Goal: Transaction & Acquisition: Purchase product/service

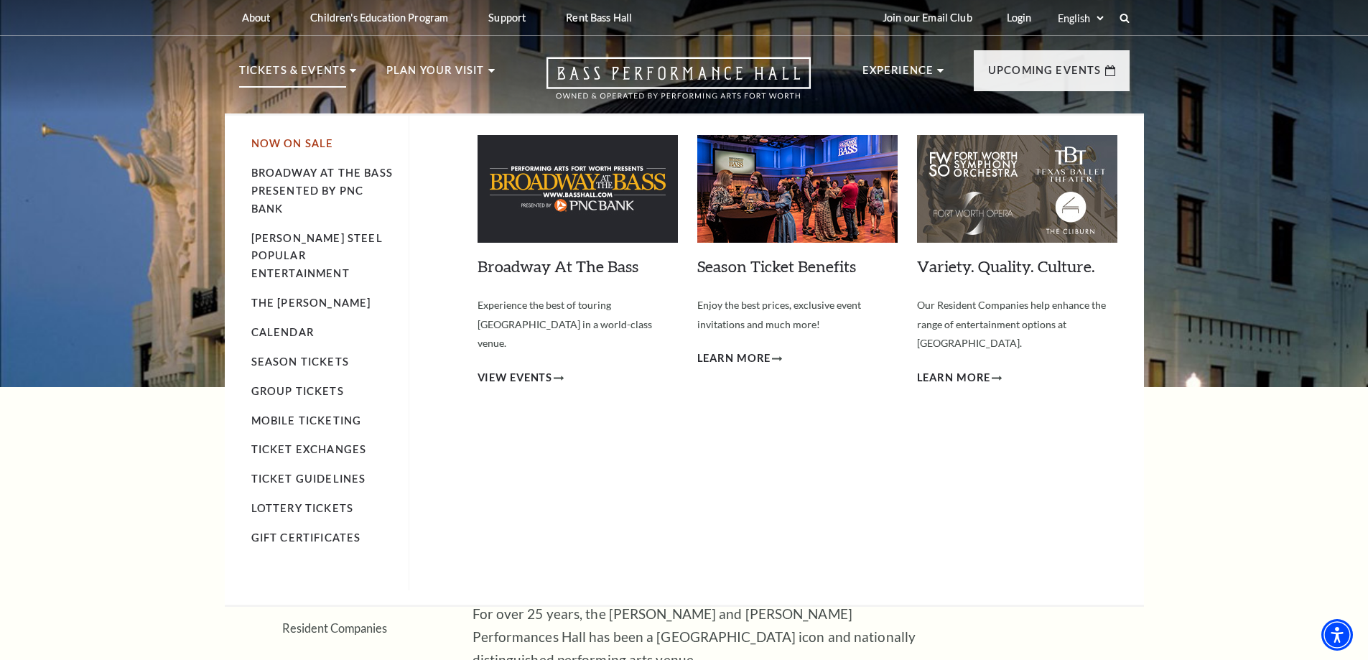
click at [307, 141] on link "Now On Sale" at bounding box center [292, 143] width 83 height 12
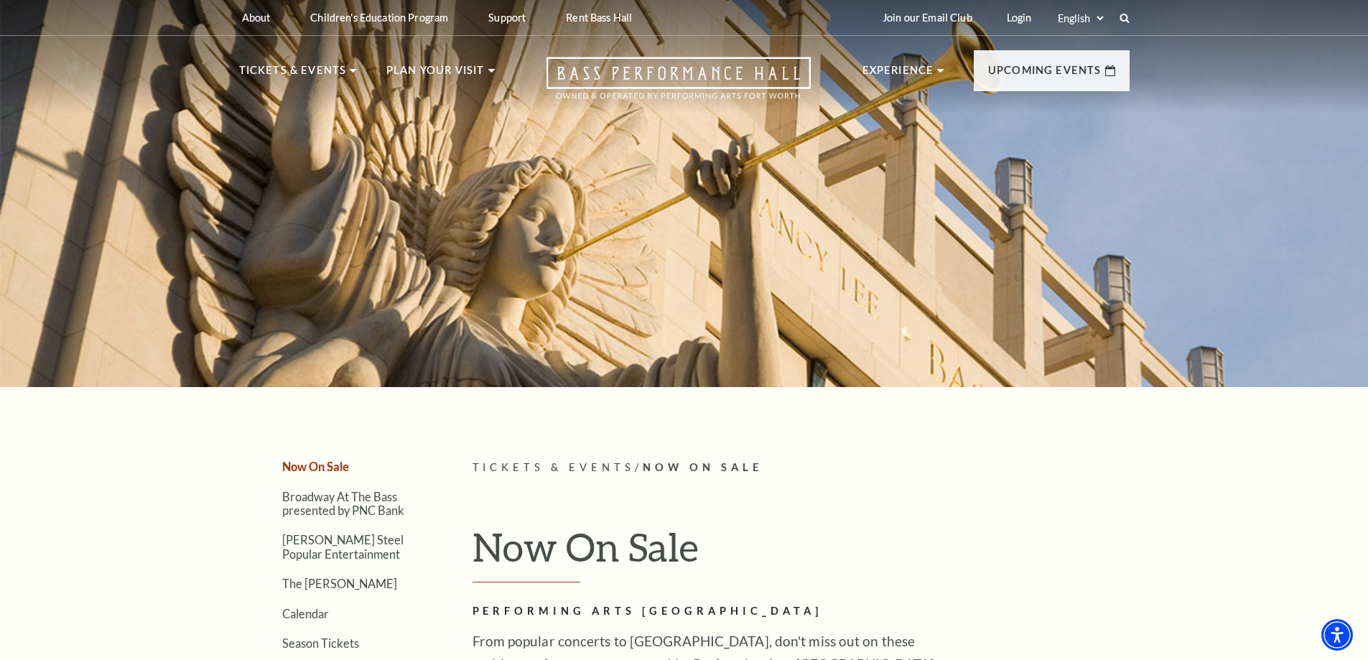
click at [1118, 19] on div "Select: English Español" at bounding box center [1087, 18] width 65 height 14
click at [1125, 17] on icon at bounding box center [1124, 17] width 13 height 13
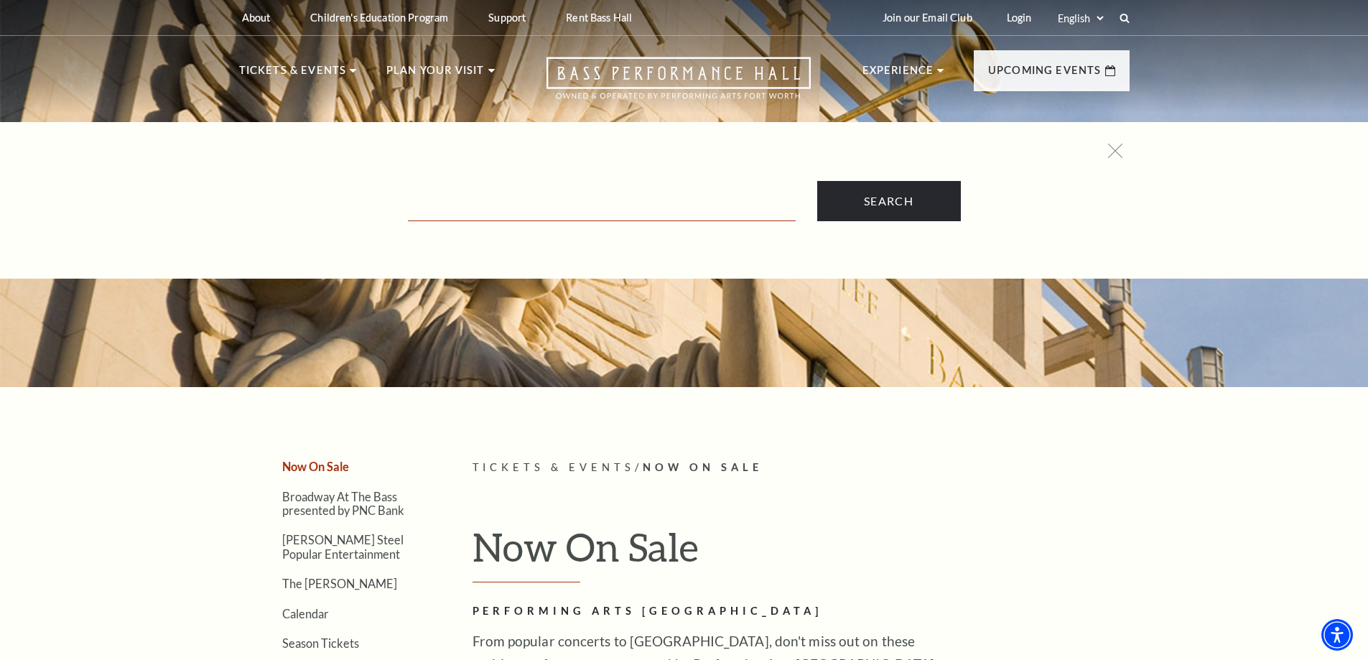
click at [492, 215] on input "Text field" at bounding box center [602, 206] width 388 height 29
type input "Christmas story"
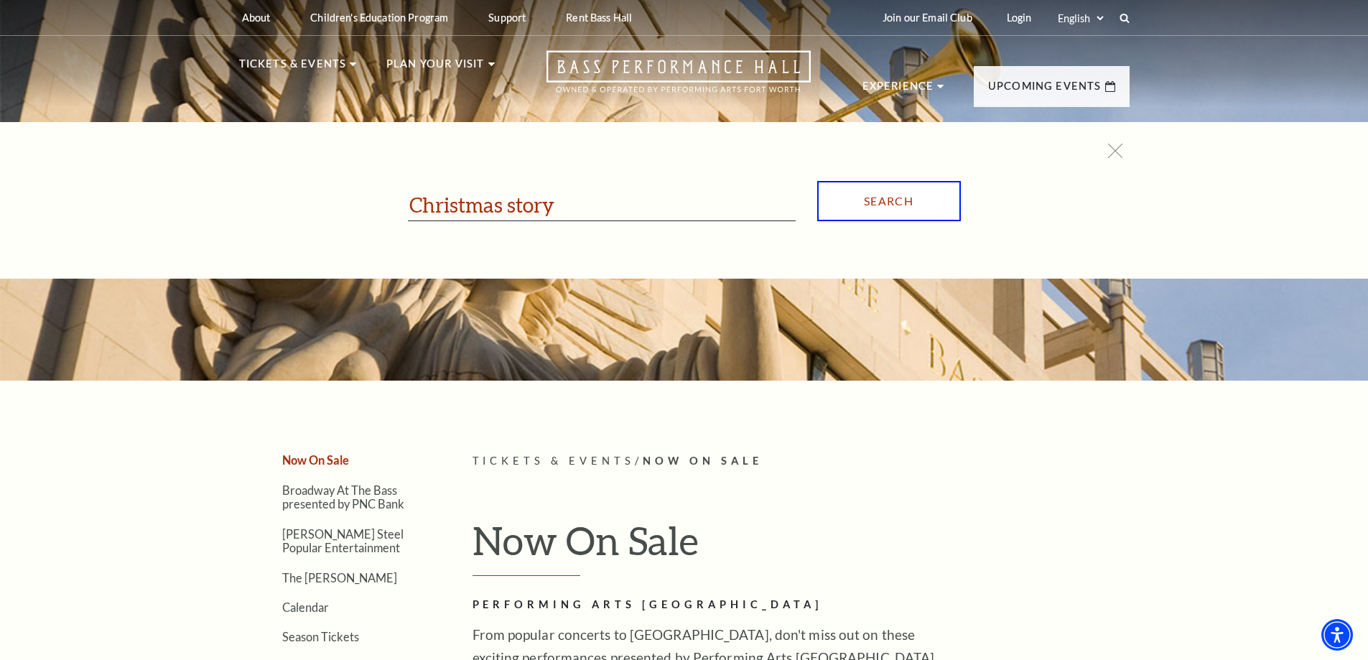
click at [873, 213] on input "Search" at bounding box center [889, 201] width 144 height 40
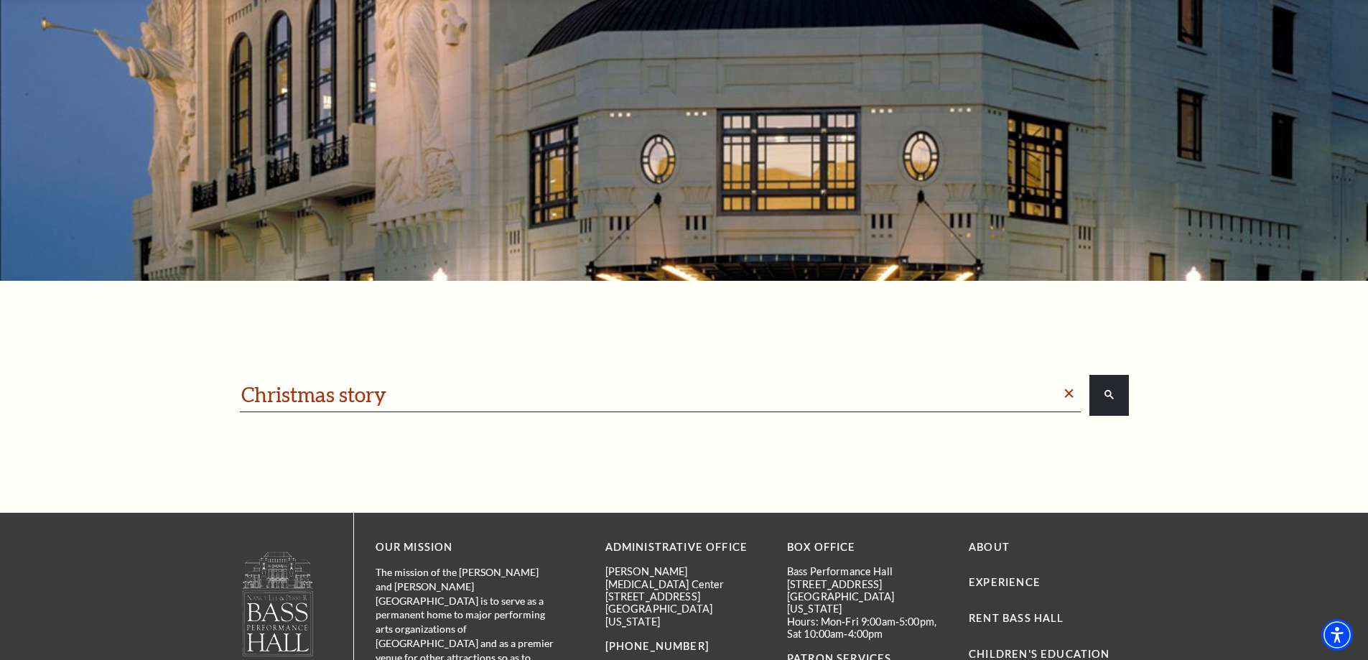
scroll to position [215, 0]
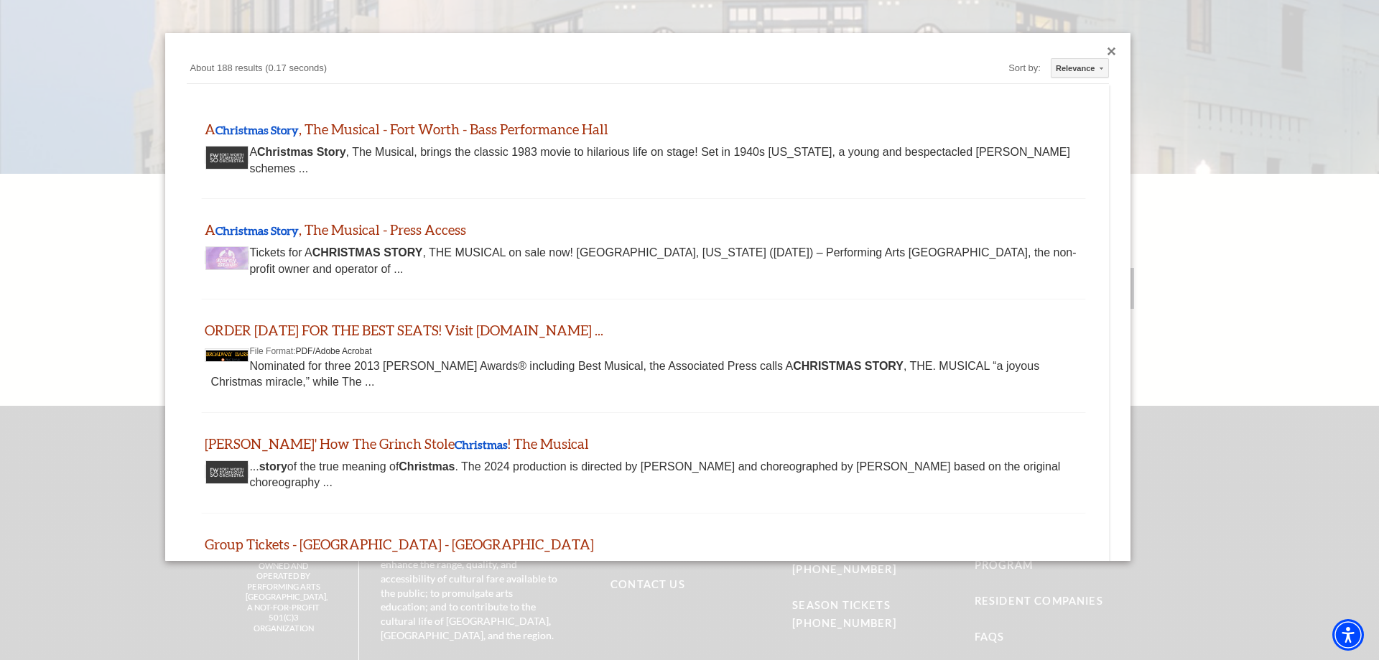
click at [1108, 52] on div "Close dialog" at bounding box center [1112, 51] width 9 height 9
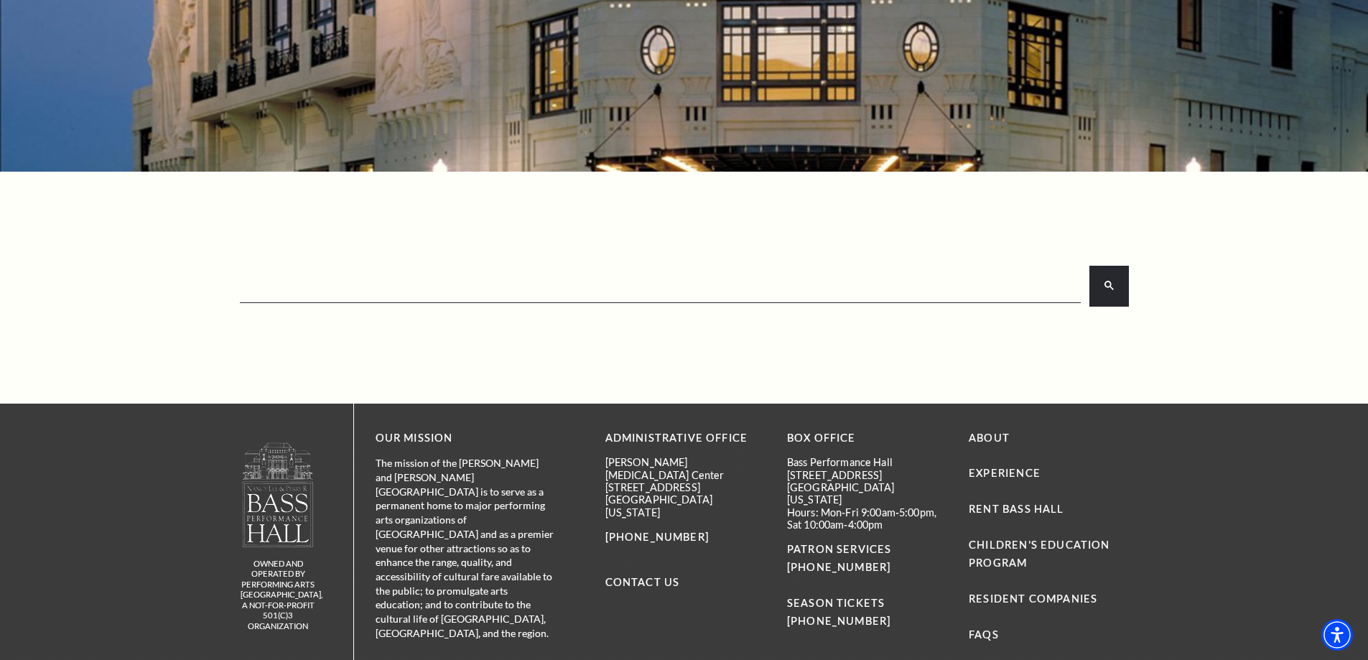
scroll to position [0, 0]
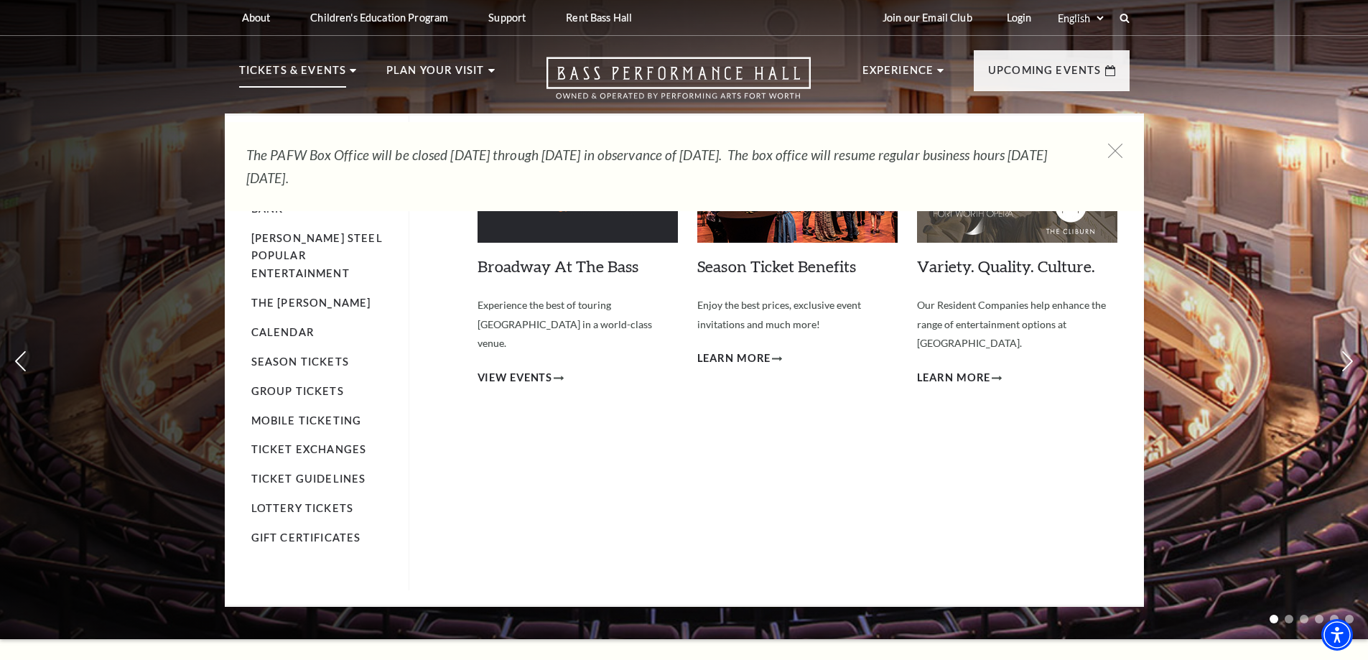
click at [352, 69] on icon at bounding box center [353, 71] width 6 height 4
click at [328, 75] on p "Tickets & Events" at bounding box center [293, 75] width 108 height 26
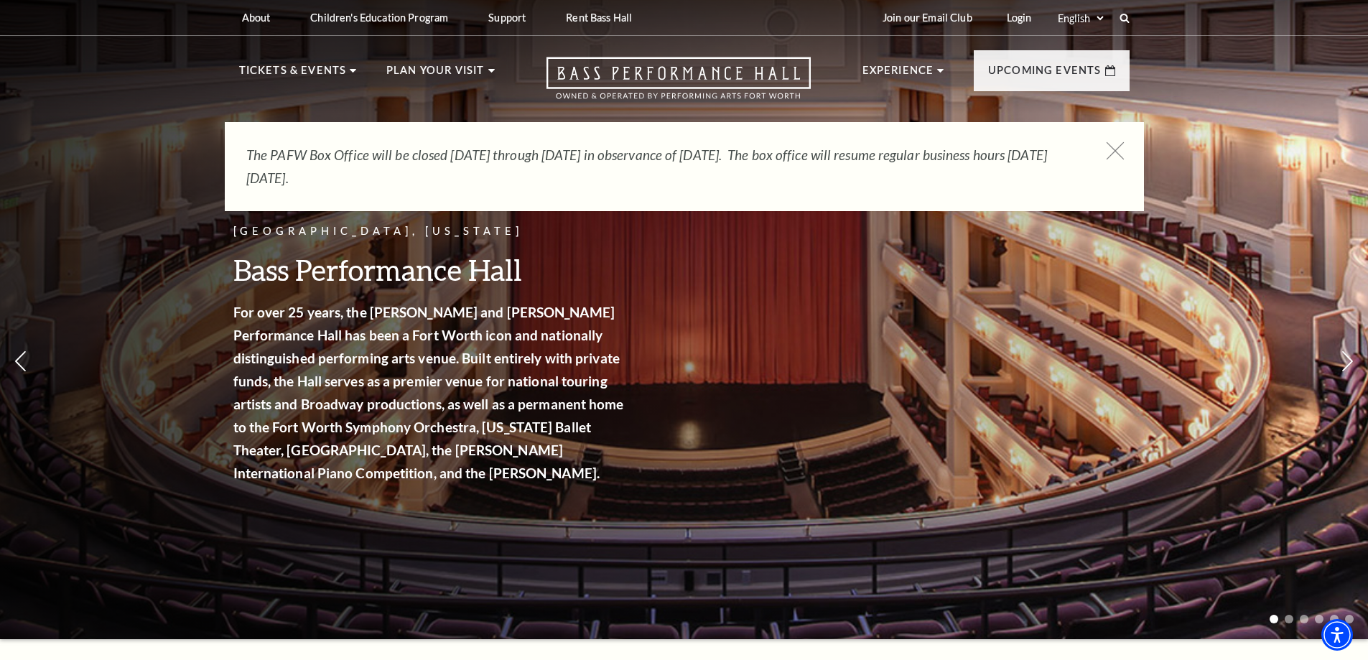
click at [1119, 149] on icon at bounding box center [1115, 151] width 18 height 18
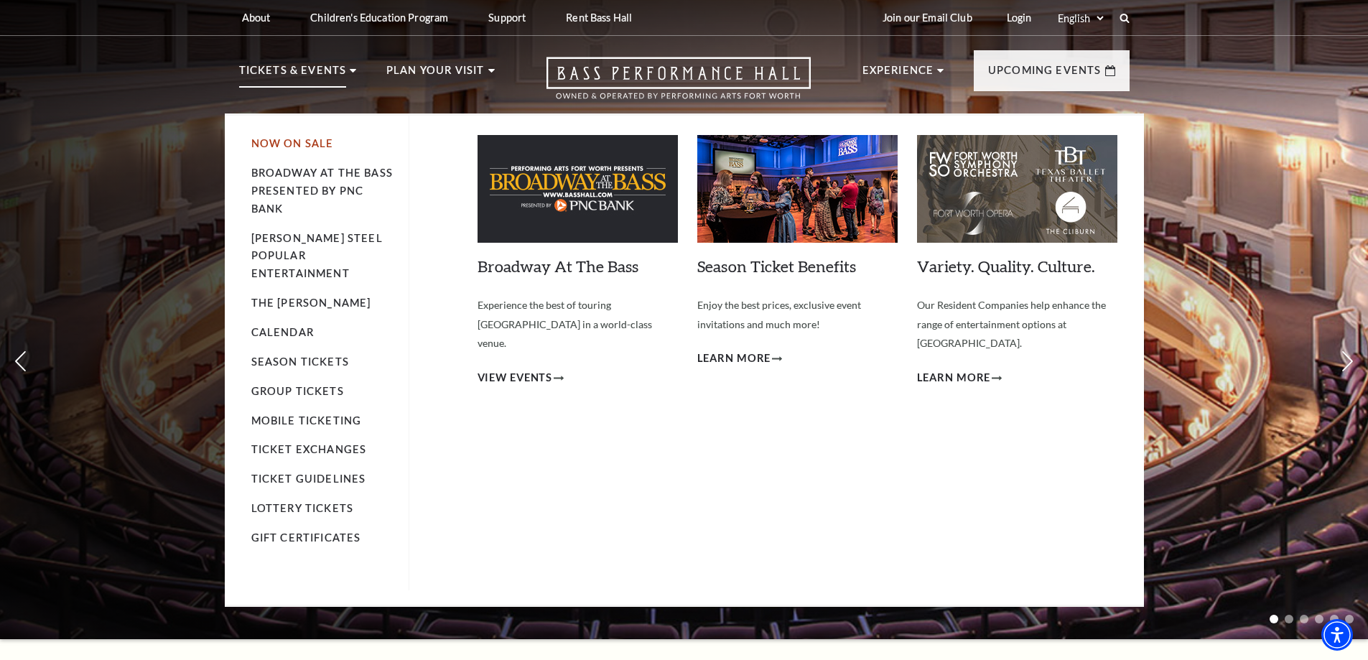
click at [290, 141] on link "Now On Sale" at bounding box center [292, 143] width 83 height 12
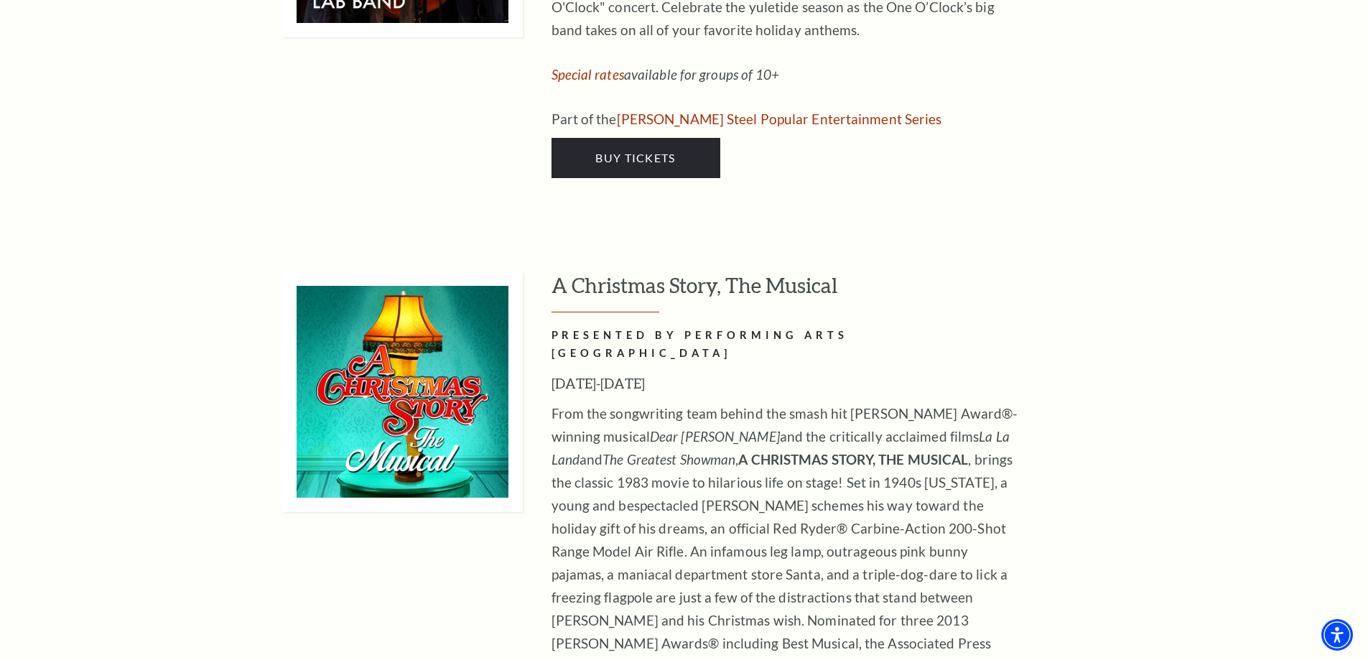
scroll to position [6321, 0]
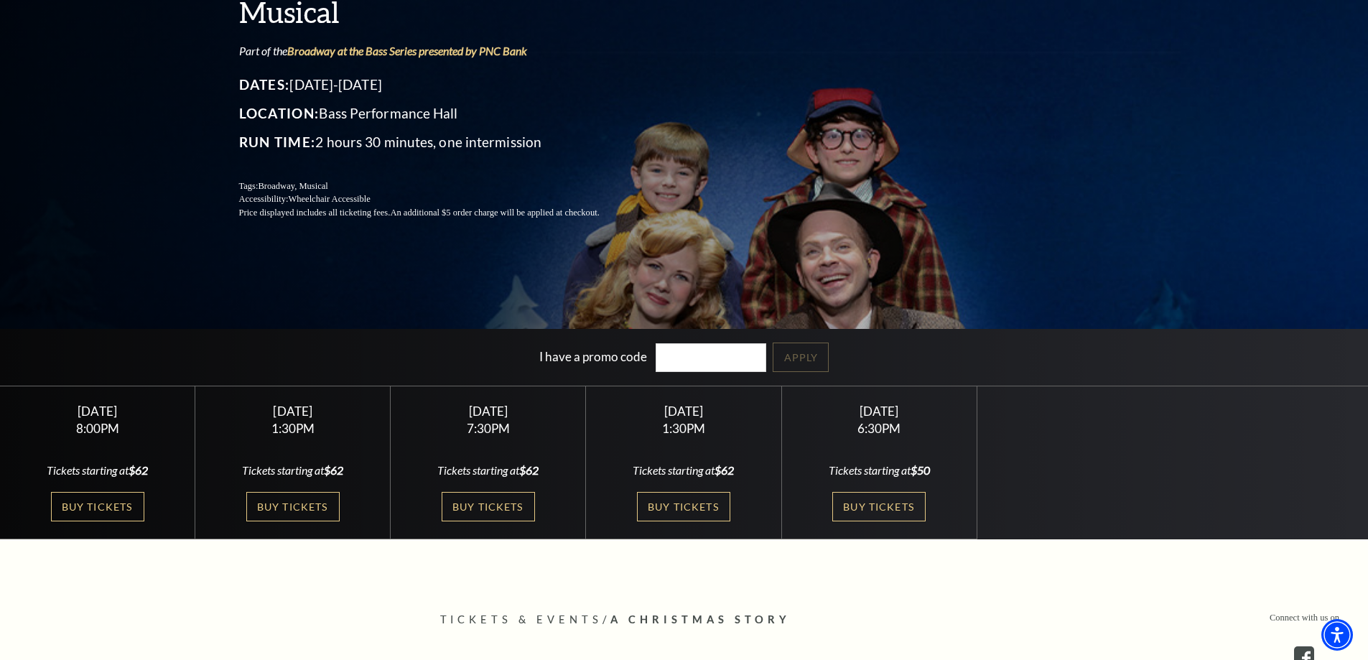
scroll to position [215, 0]
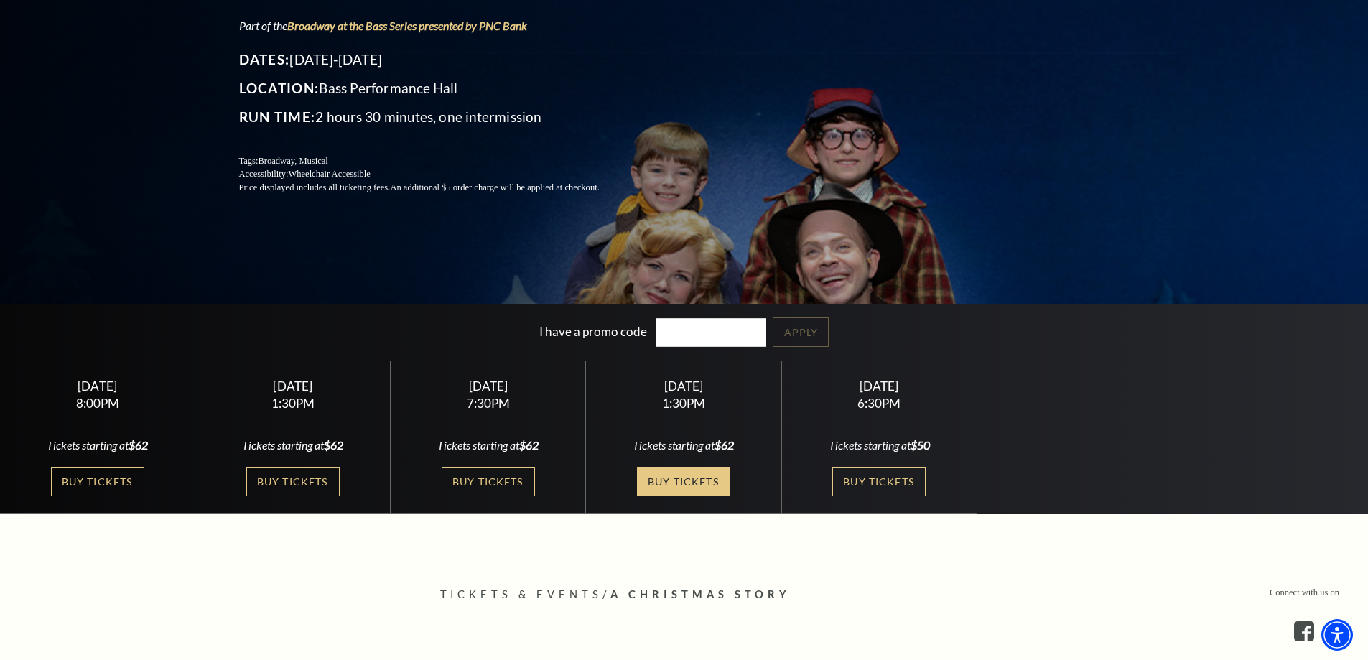
click at [675, 478] on link "Buy Tickets" at bounding box center [683, 481] width 93 height 29
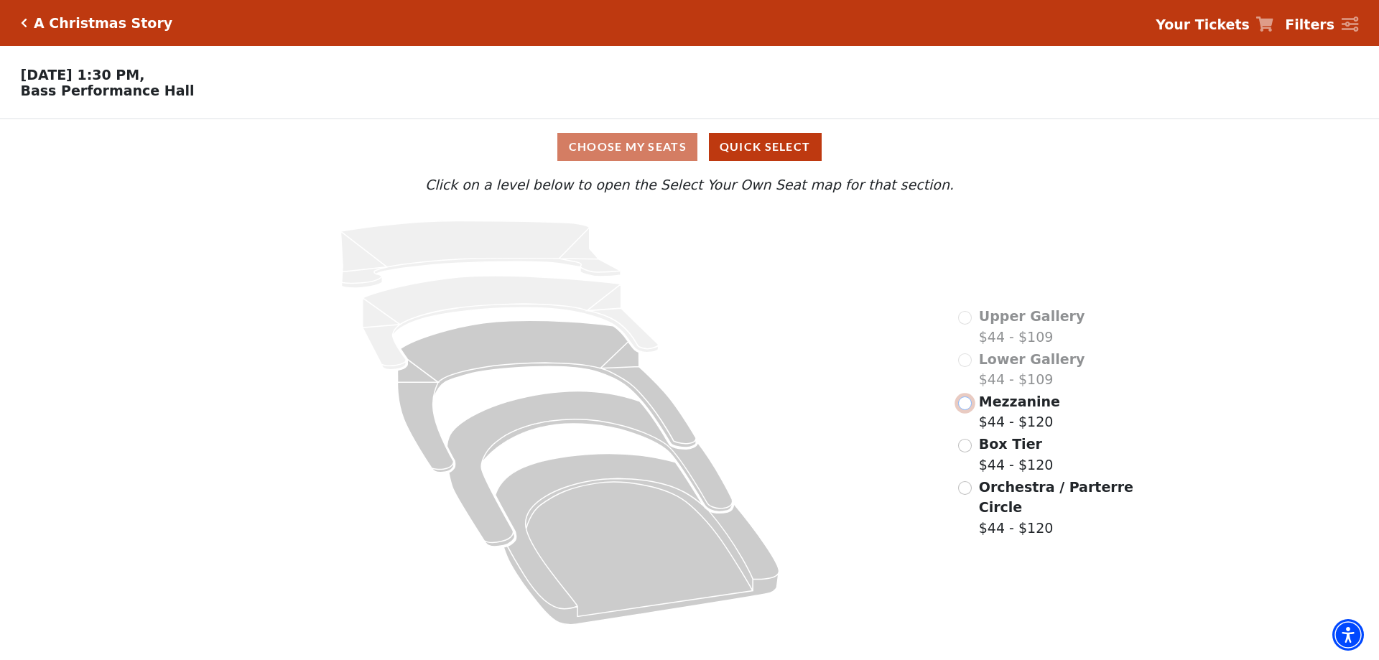
click at [964, 410] on input "Mezzanine$44 - $120\a" at bounding box center [965, 403] width 14 height 14
